Goal: Obtain resource: Download file/media

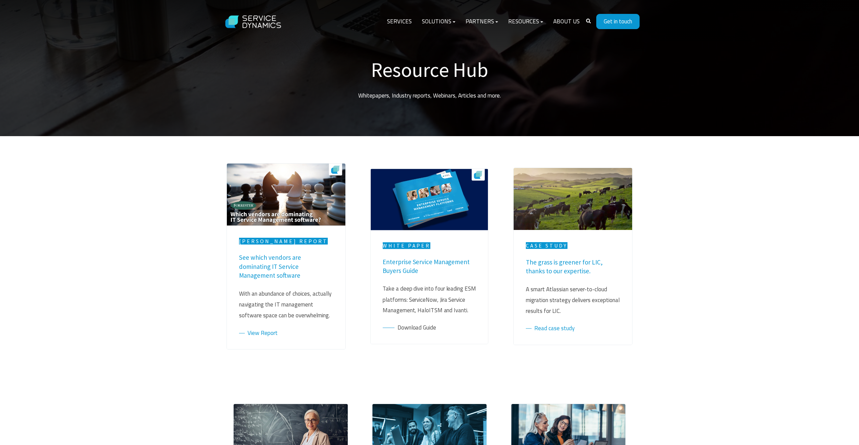
click at [417, 323] on link "Download Guide" at bounding box center [409, 327] width 53 height 9
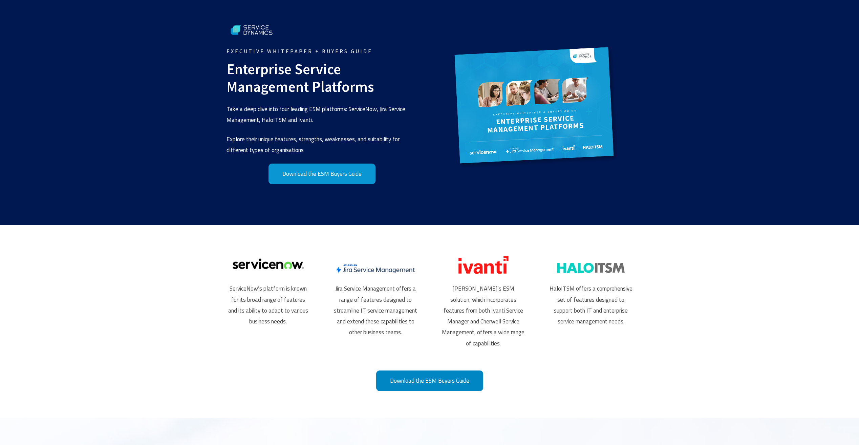
click at [445, 380] on link "Download the ESM Buyers Guide" at bounding box center [429, 380] width 107 height 21
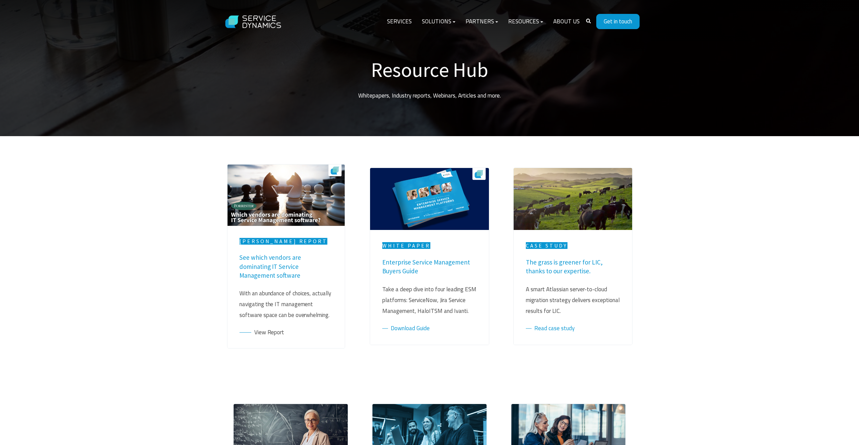
click at [260, 327] on link "View Report" at bounding box center [261, 331] width 45 height 9
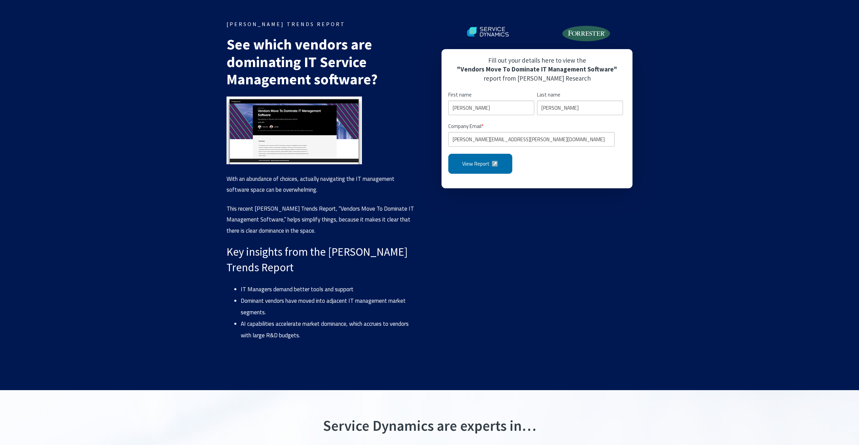
click at [481, 169] on input "View Report ↗️" at bounding box center [480, 164] width 64 height 20
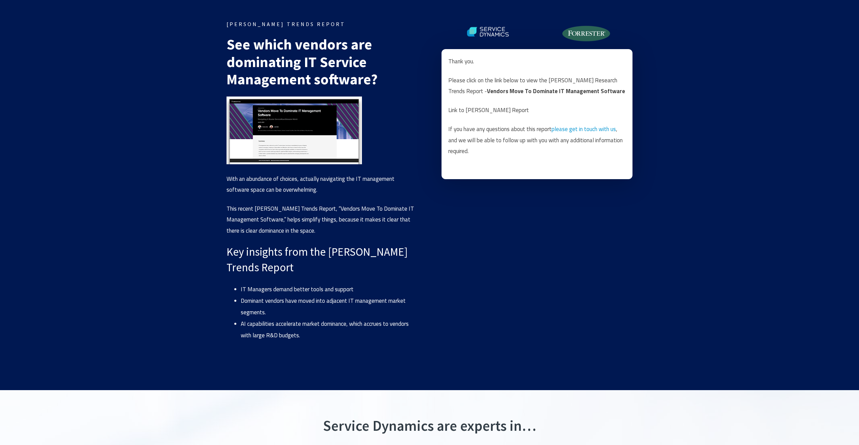
click at [485, 109] on link "Link to Forrester Report" at bounding box center [488, 110] width 81 height 9
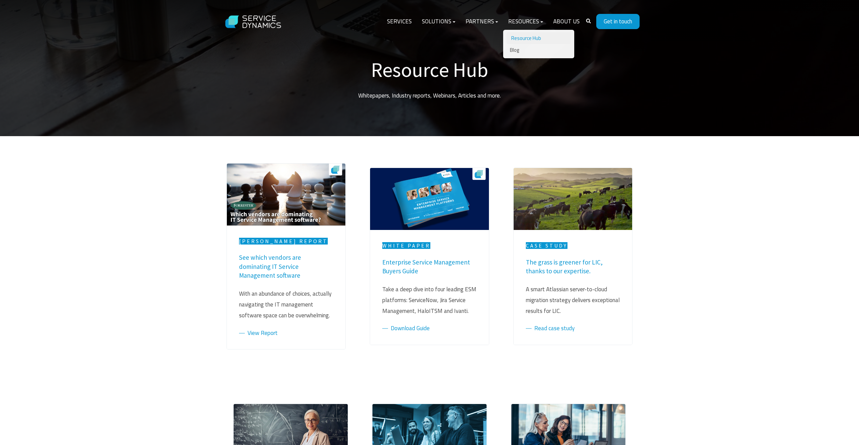
click at [525, 38] on link "Resource Hub" at bounding box center [538, 38] width 64 height 12
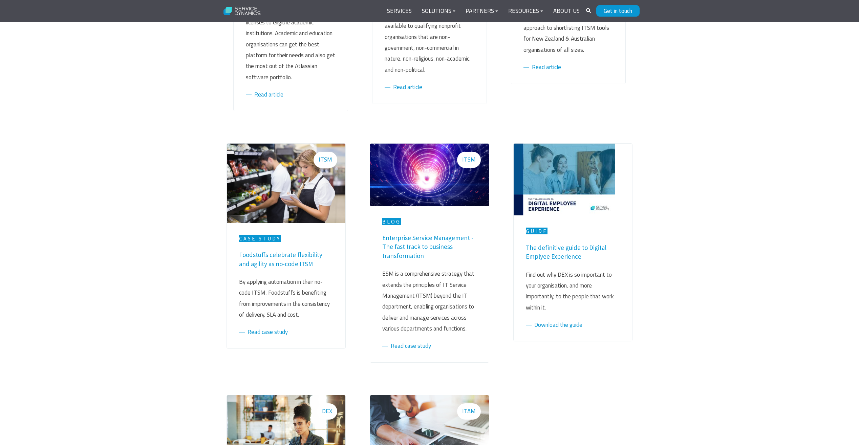
scroll to position [677, 0]
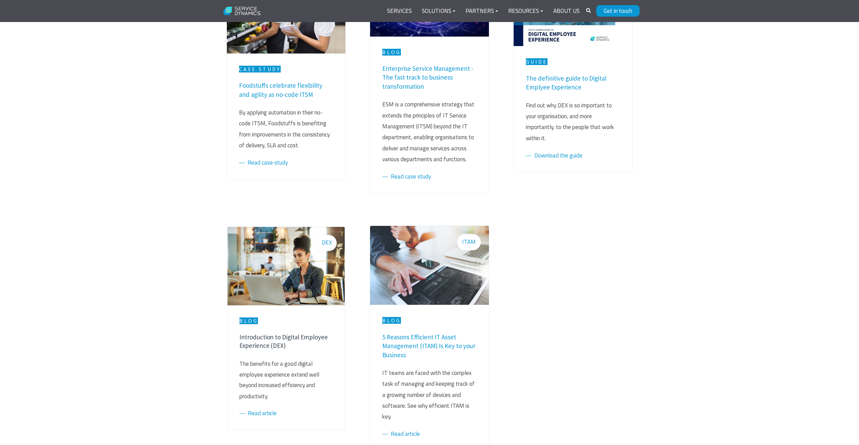
click at [261, 332] on link "Introduction to Digital Employee Experience (DEX)" at bounding box center [283, 340] width 88 height 17
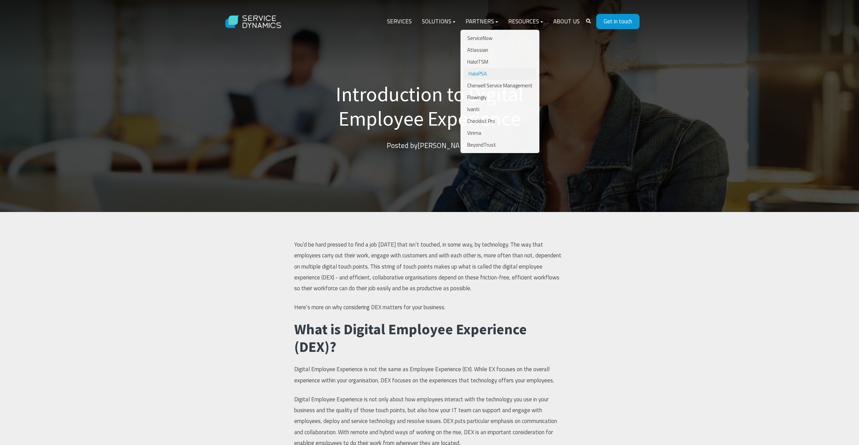
click at [482, 73] on link "HaloPSA" at bounding box center [500, 74] width 72 height 12
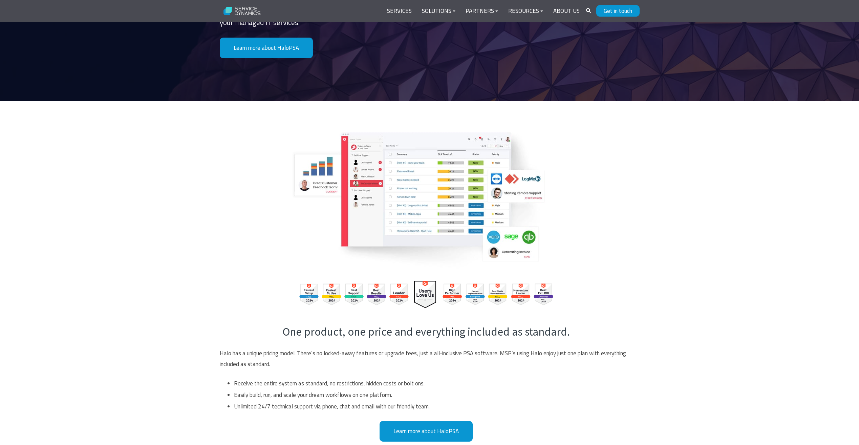
scroll to position [338, 0]
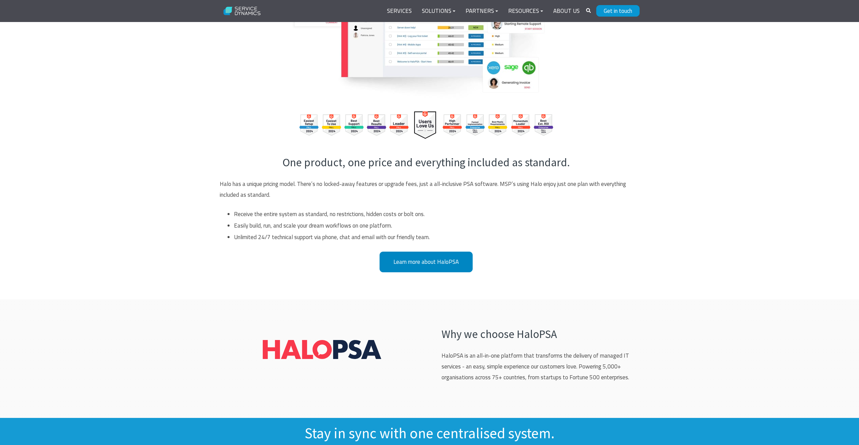
click at [425, 265] on link "Learn more about HaloPSA" at bounding box center [425, 261] width 93 height 21
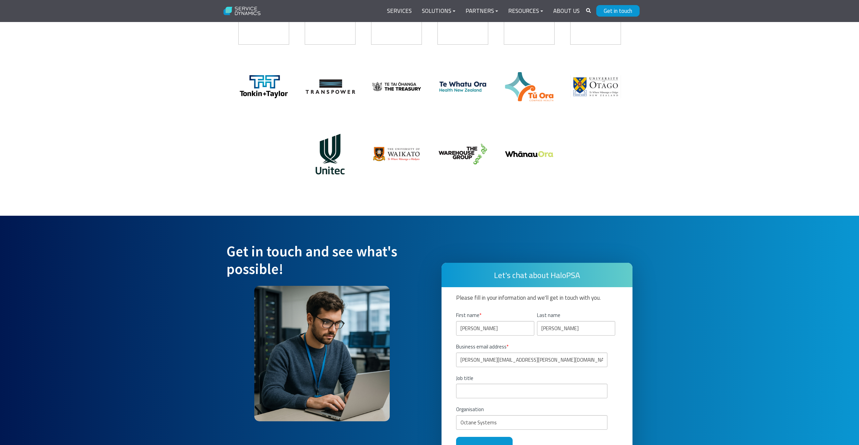
click at [414, 216] on div "Get in touch and see what's possible! Let's chat about HaloPSA Please fill in y…" at bounding box center [429, 367] width 859 height 303
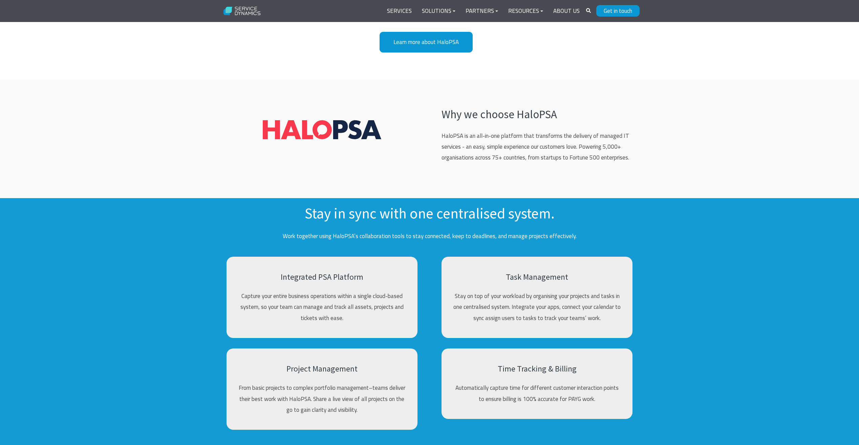
scroll to position [727, 0]
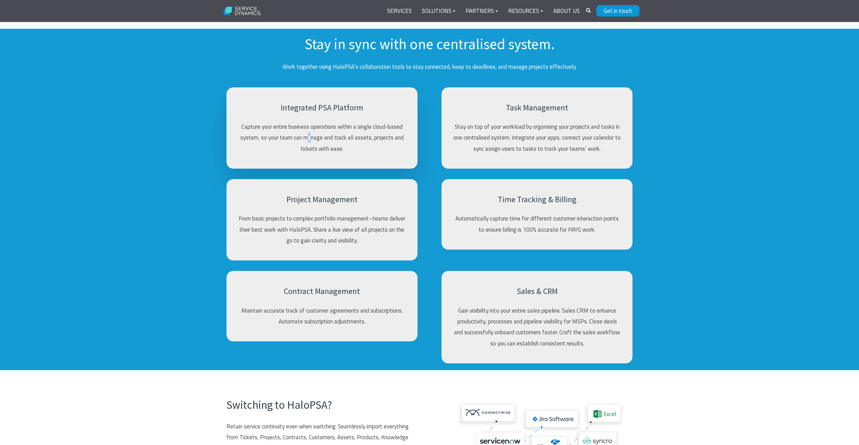
click at [310, 142] on p "Capture your entire business operations within a single cloud-based system, so …" at bounding box center [321, 137] width 167 height 33
drag, startPoint x: 310, startPoint y: 142, endPoint x: 374, endPoint y: 136, distance: 64.2
click at [374, 136] on p "Capture your entire business operations within a single cloud-based system, so …" at bounding box center [321, 137] width 167 height 33
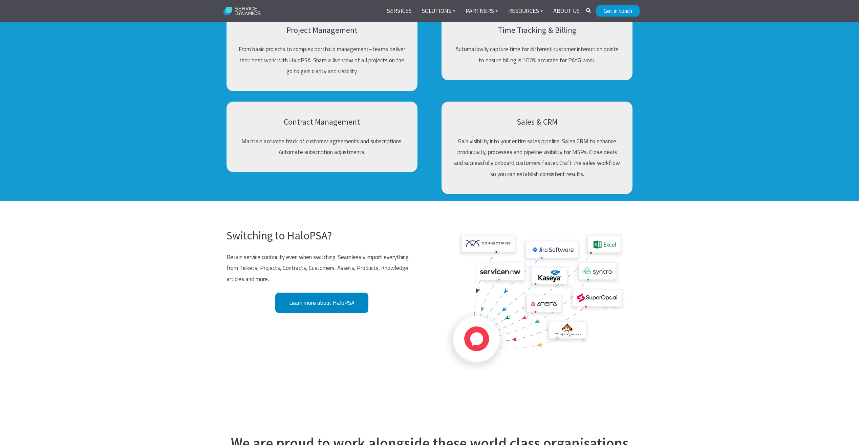
click at [319, 304] on link "Learn more about HaloPSA" at bounding box center [321, 302] width 93 height 21
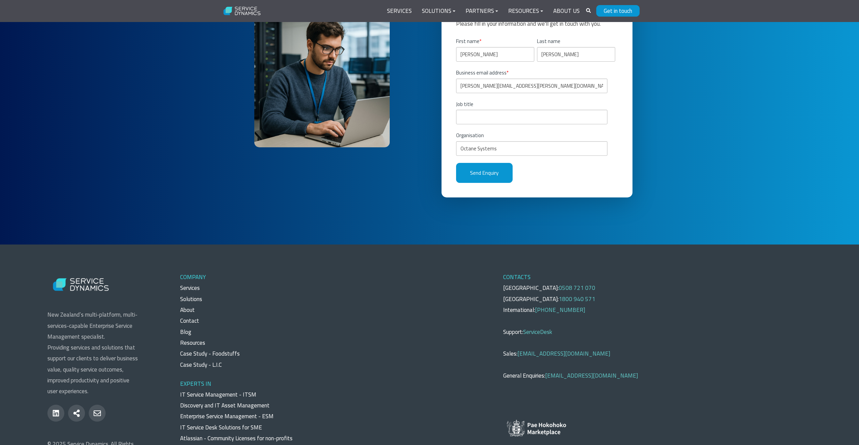
scroll to position [1676, 0]
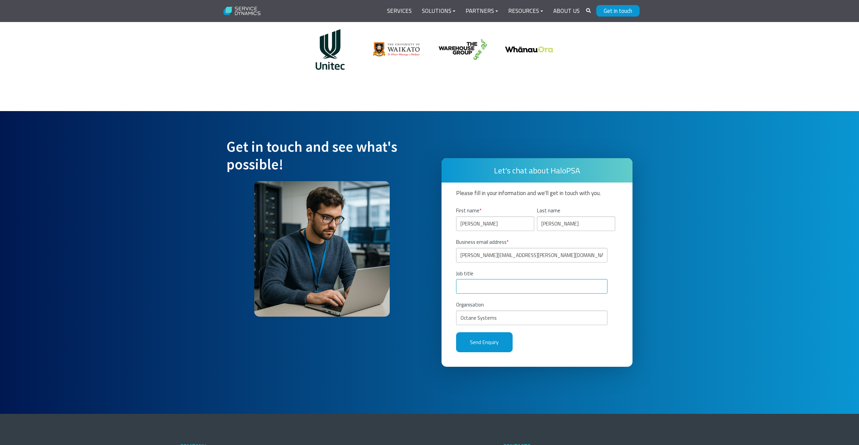
click at [481, 289] on input "Job title" at bounding box center [531, 286] width 151 height 15
type input "Program Manager"
click at [563, 8] on link "About Us" at bounding box center [566, 11] width 37 height 16
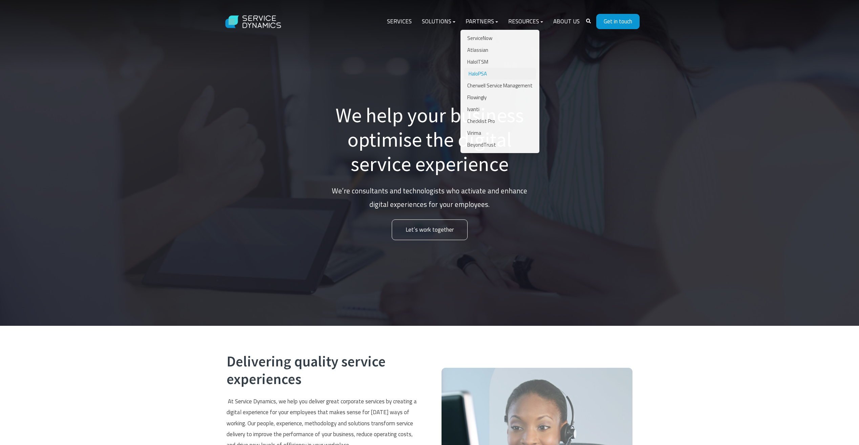
click at [485, 73] on link "HaloPSA" at bounding box center [500, 74] width 72 height 12
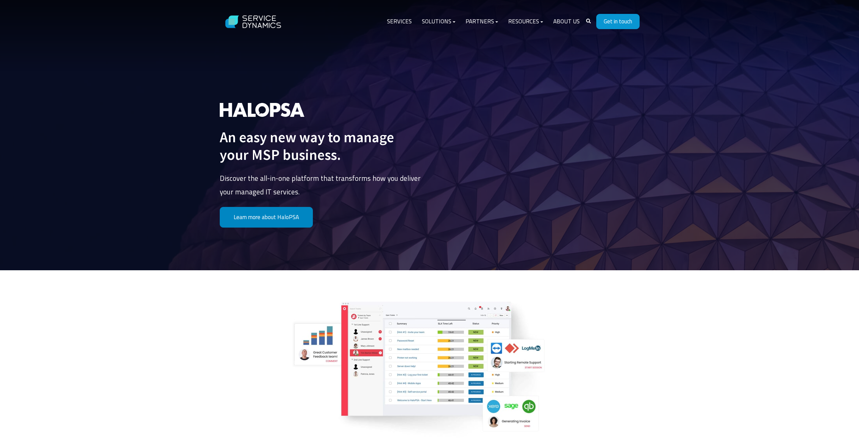
click at [270, 212] on link "Learn more about HaloPSA" at bounding box center [266, 217] width 93 height 21
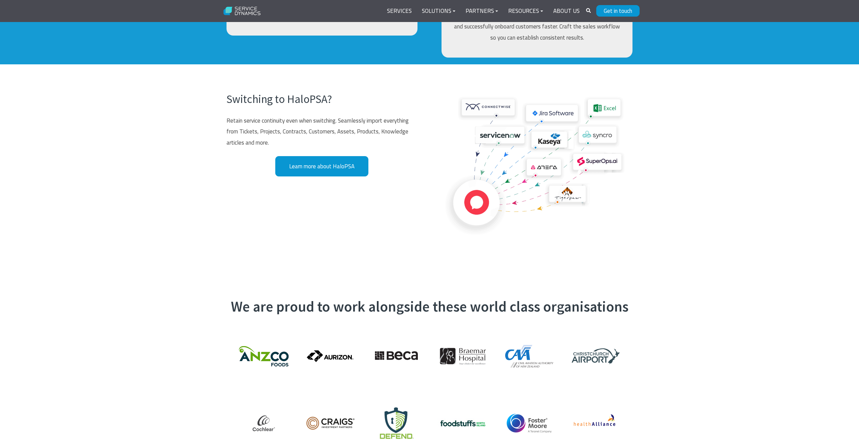
scroll to position [558, 0]
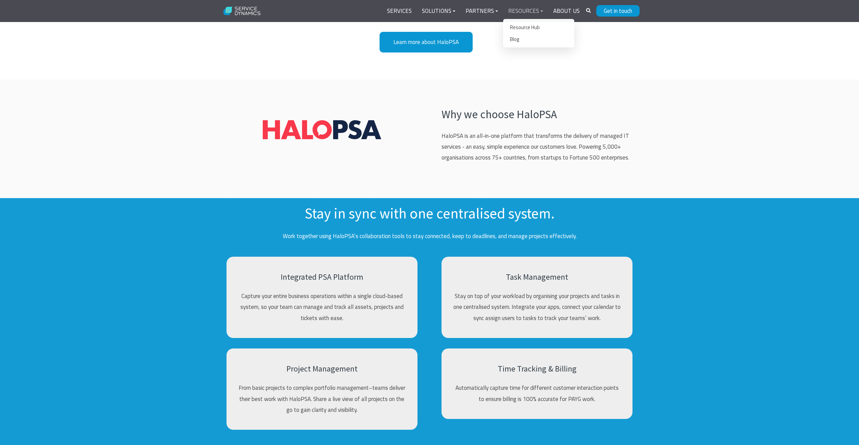
click at [527, 10] on link "Resources" at bounding box center [525, 11] width 45 height 16
click at [517, 24] on link "Resource Hub" at bounding box center [538, 27] width 64 height 12
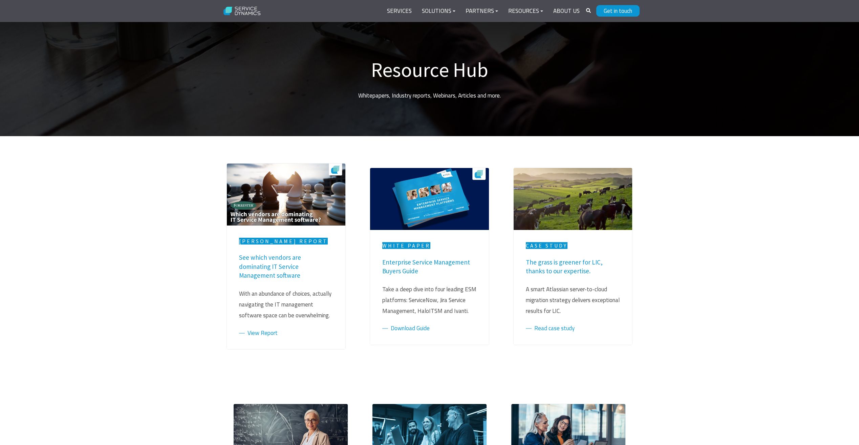
scroll to position [169, 0]
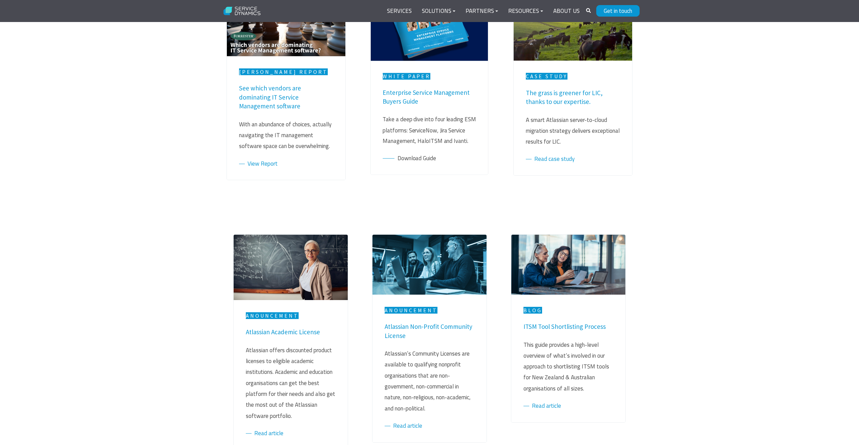
click at [416, 154] on link "Download Guide" at bounding box center [409, 158] width 53 height 9
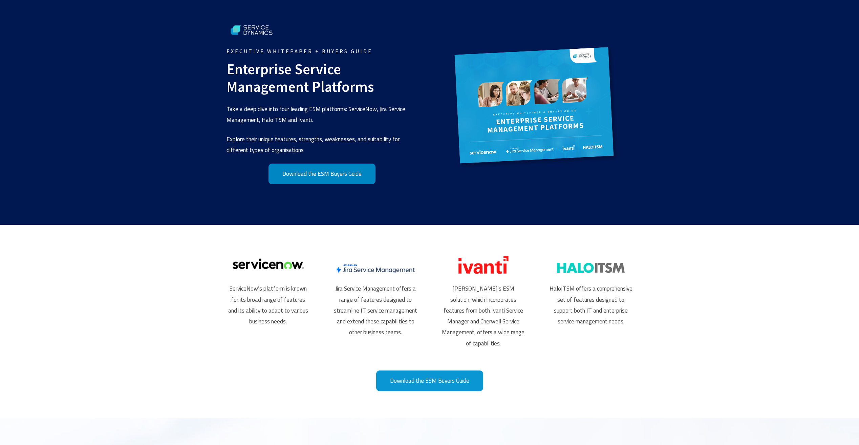
click at [314, 174] on link "Download the ESM Buyers Guide" at bounding box center [321, 173] width 107 height 21
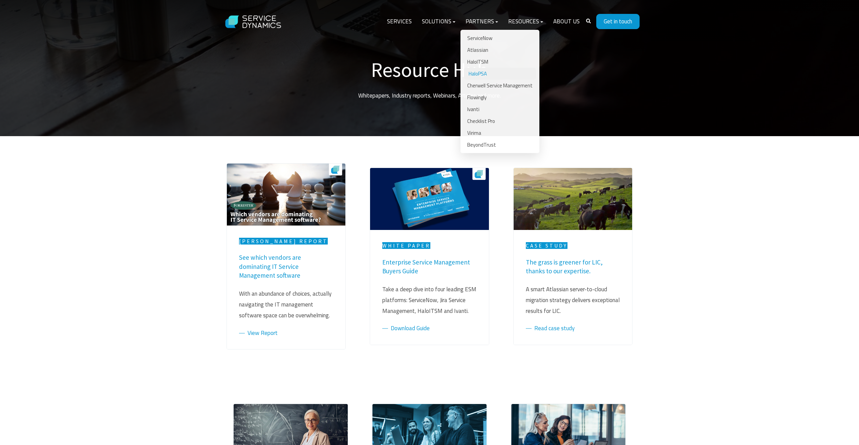
click at [481, 73] on link "HaloPSA" at bounding box center [500, 74] width 72 height 12
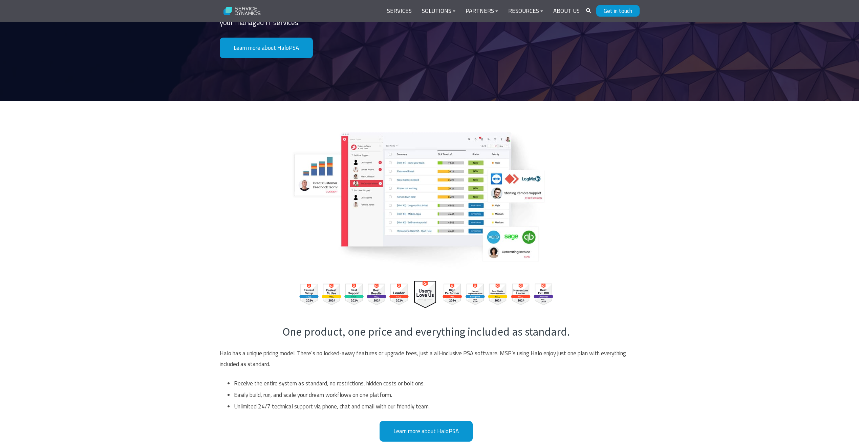
scroll to position [338, 0]
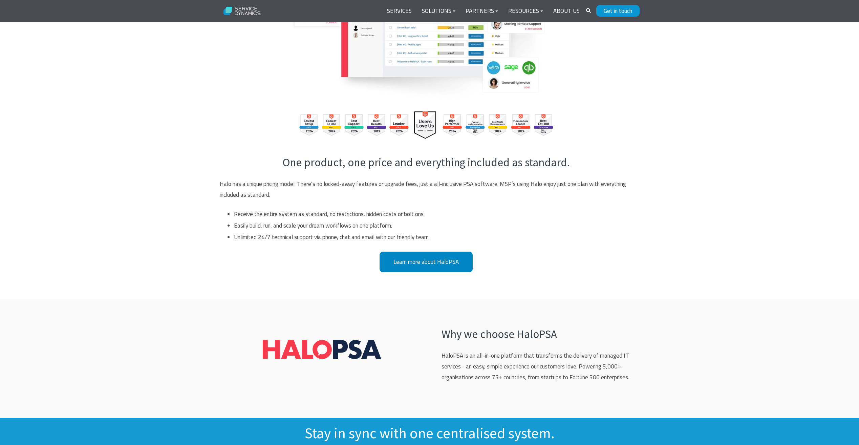
click at [425, 254] on link "Learn more about HaloPSA" at bounding box center [425, 261] width 93 height 21
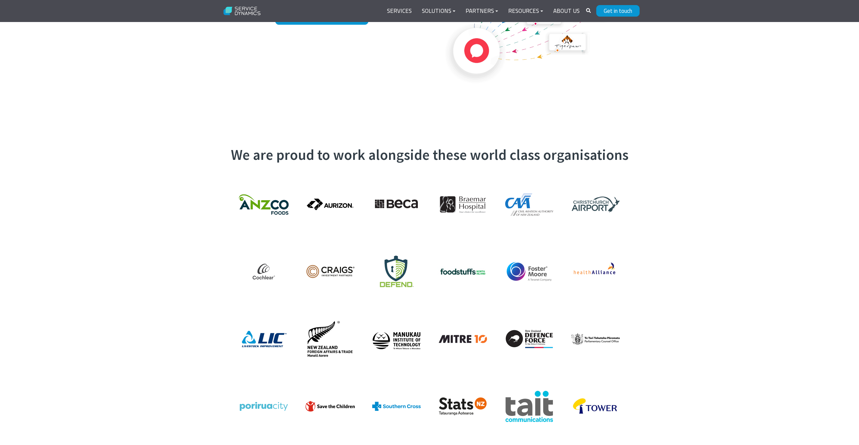
scroll to position [1015, 0]
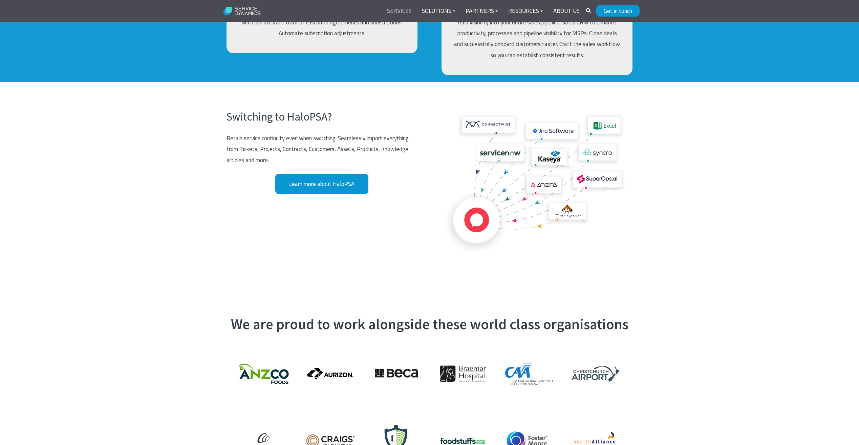
click at [407, 9] on link "Services" at bounding box center [399, 11] width 35 height 16
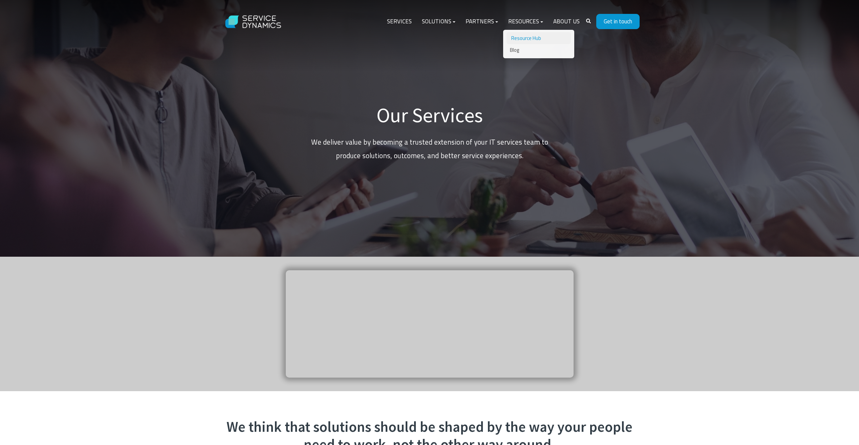
click at [531, 38] on link "Resource Hub" at bounding box center [538, 38] width 64 height 12
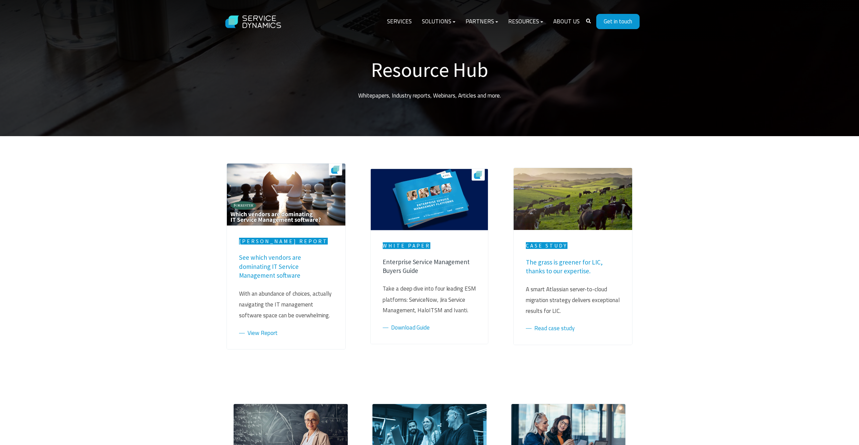
click at [403, 264] on link "Enterprise Service Management Buyers Guide" at bounding box center [426, 266] width 87 height 17
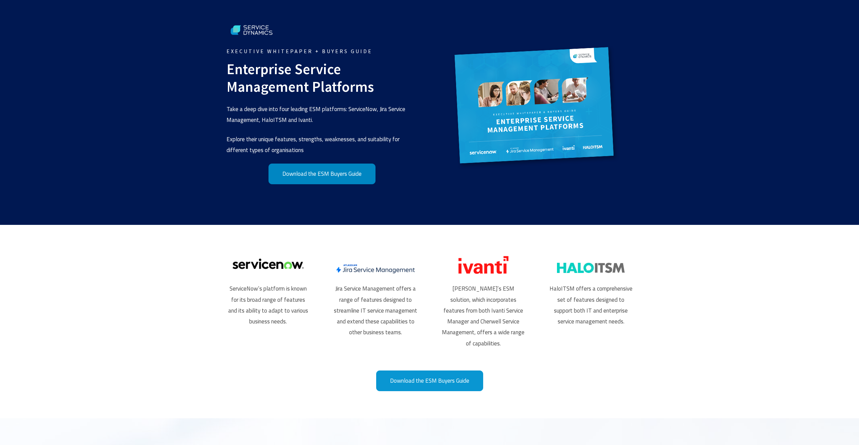
click at [329, 176] on link "Download the ESM Buyers Guide" at bounding box center [321, 173] width 107 height 21
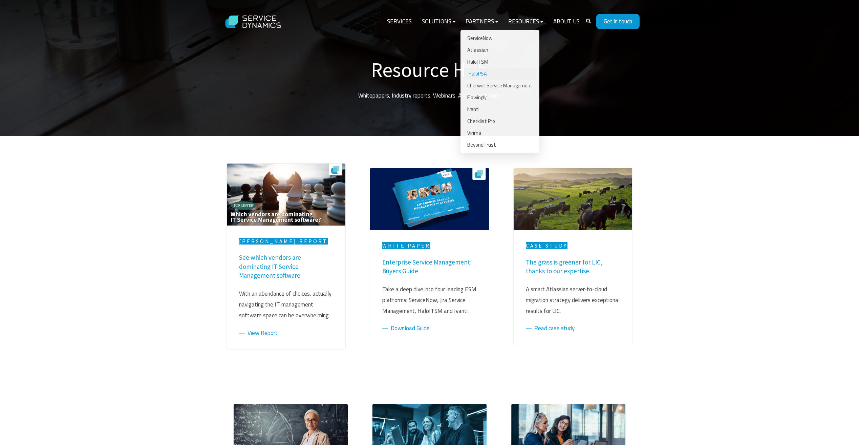
click at [476, 76] on link "HaloPSA" at bounding box center [500, 74] width 72 height 12
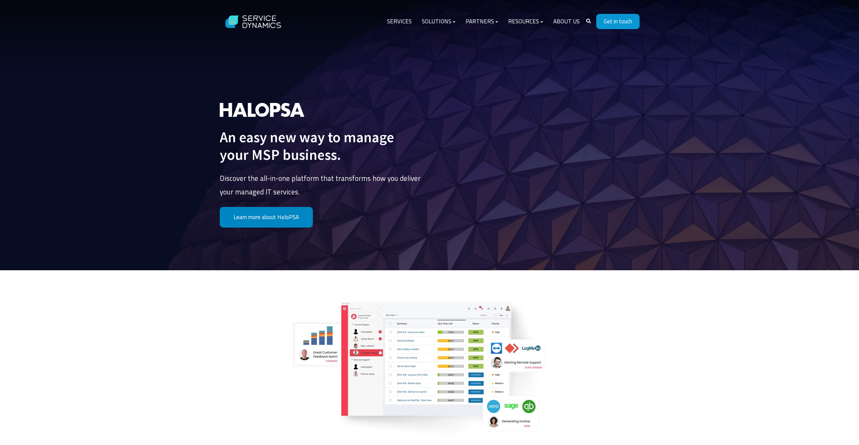
click at [282, 214] on link "Learn more about HaloPSA" at bounding box center [266, 217] width 93 height 21
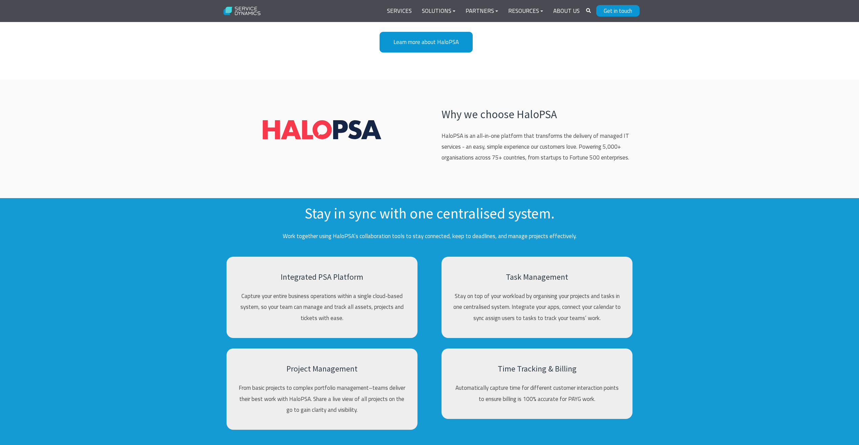
scroll to position [727, 0]
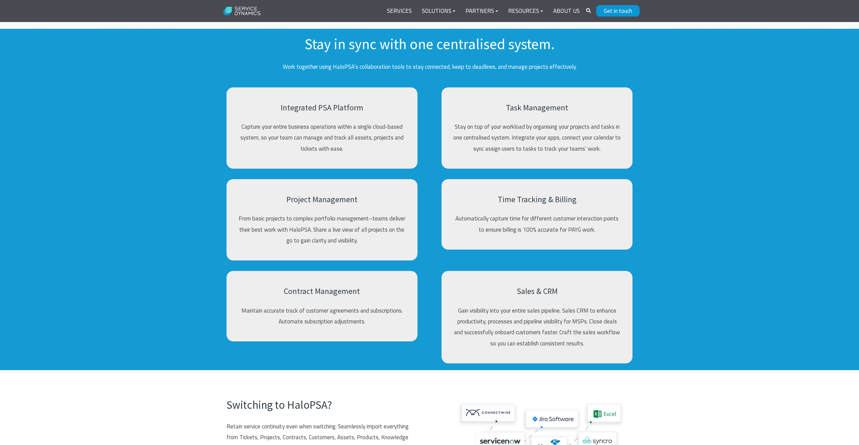
click at [197, 241] on div "Project Management From basic projects to complex portfolio management–teams de…" at bounding box center [429, 218] width 859 height 92
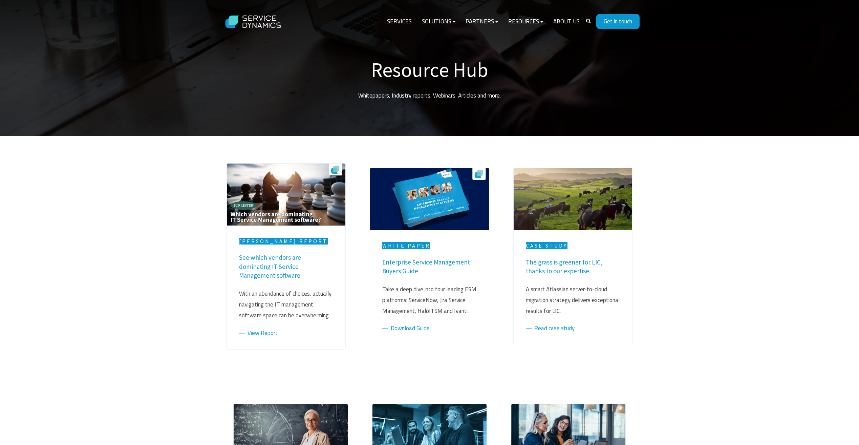
click at [118, 222] on div "[PERSON_NAME] Report See which vendors are dominating IT Service Management sof…" at bounding box center [429, 256] width 859 height 240
click at [268, 25] on img at bounding box center [254, 22] width 68 height 26
